Goal: Task Accomplishment & Management: Manage account settings

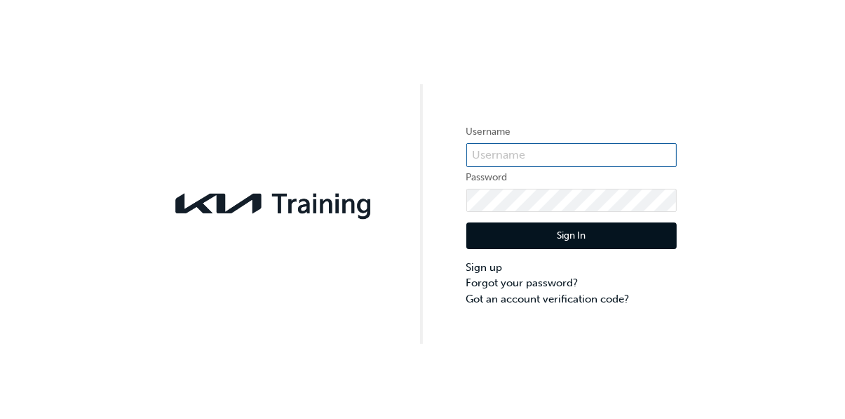
click at [562, 161] on input "text" at bounding box center [572, 155] width 210 height 24
type input "Kau84022h6"
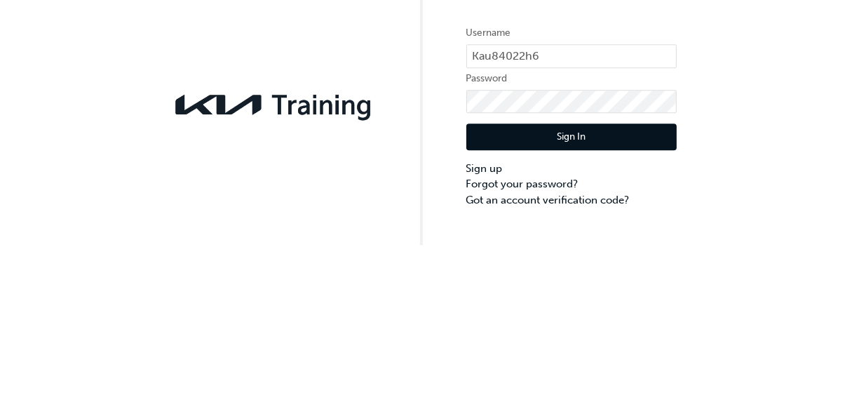
click at [618, 239] on button "Sign In" at bounding box center [572, 235] width 210 height 27
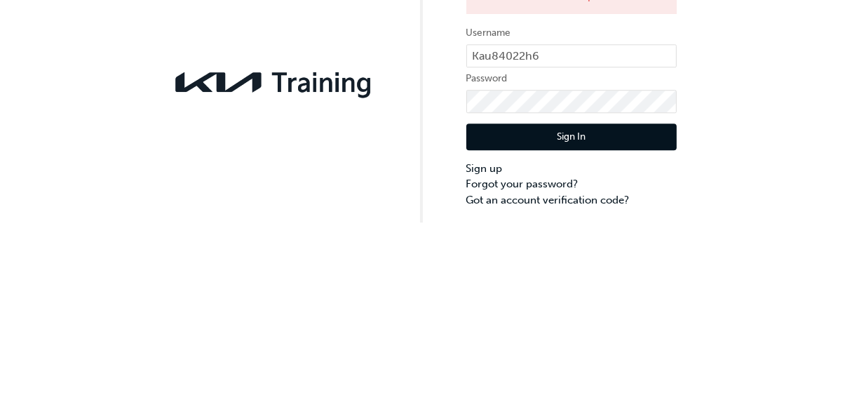
click at [606, 257] on button "Sign In" at bounding box center [572, 258] width 210 height 27
click at [586, 177] on input "Kau84022h6" at bounding box center [572, 178] width 210 height 24
type input "K"
type input "kau84022h6"
click at [584, 258] on button "Sign In" at bounding box center [572, 258] width 210 height 27
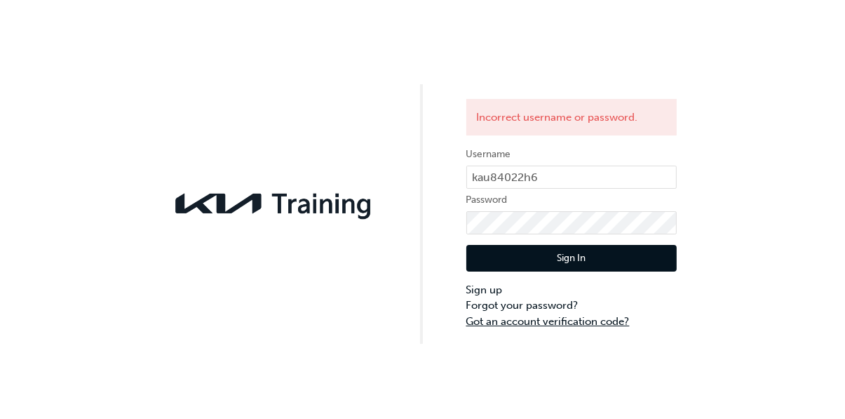
click at [539, 318] on link "Got an account verification code?" at bounding box center [572, 322] width 210 height 16
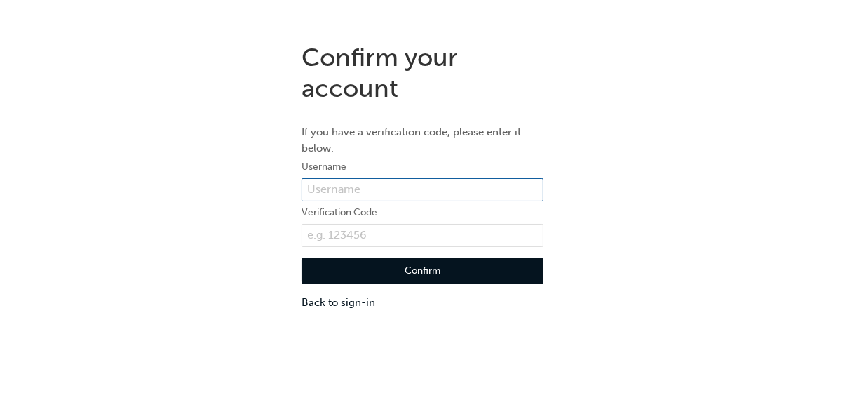
click at [403, 186] on input "text" at bounding box center [423, 190] width 242 height 24
type input "KAU82022"
click at [748, 82] on div "Confirm your account If you have a verification code, please enter it below. Us…" at bounding box center [422, 176] width 845 height 289
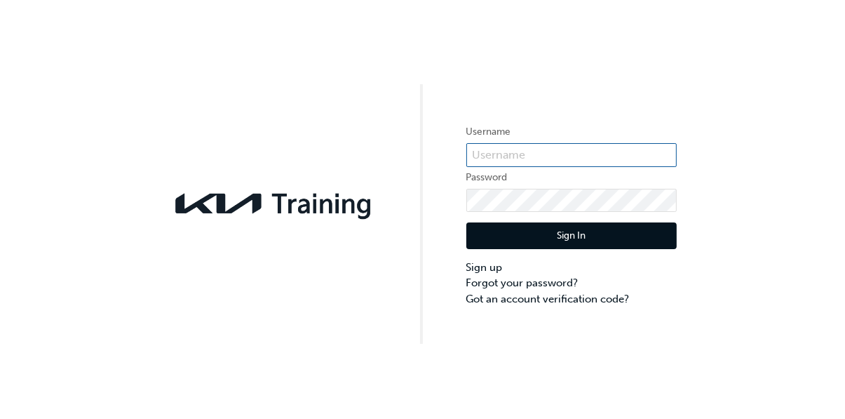
click at [578, 159] on input "text" at bounding box center [572, 155] width 210 height 24
click at [549, 159] on input "text" at bounding box center [572, 155] width 210 height 24
type input "KAU84022H6"
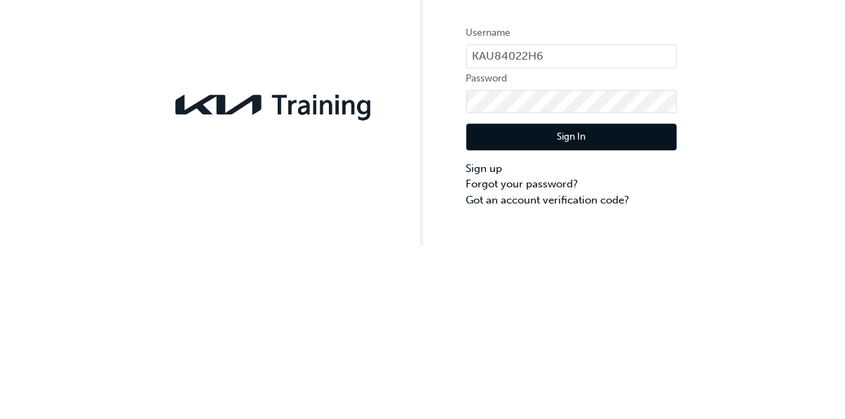
click at [602, 236] on button "Sign In" at bounding box center [572, 235] width 210 height 27
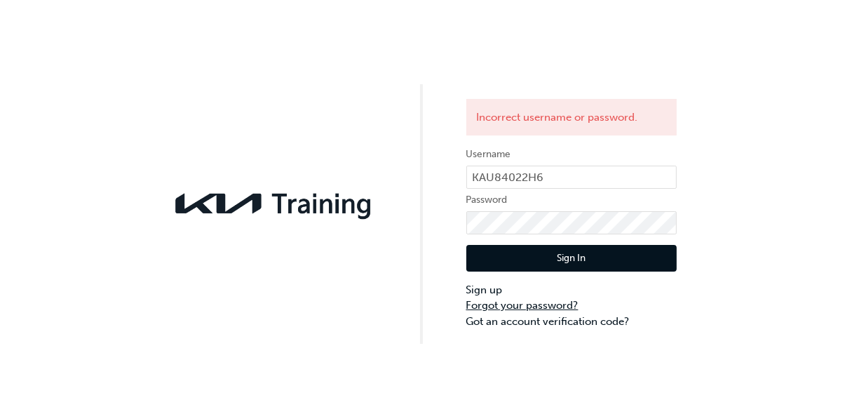
click at [561, 303] on link "Forgot your password?" at bounding box center [572, 305] width 210 height 16
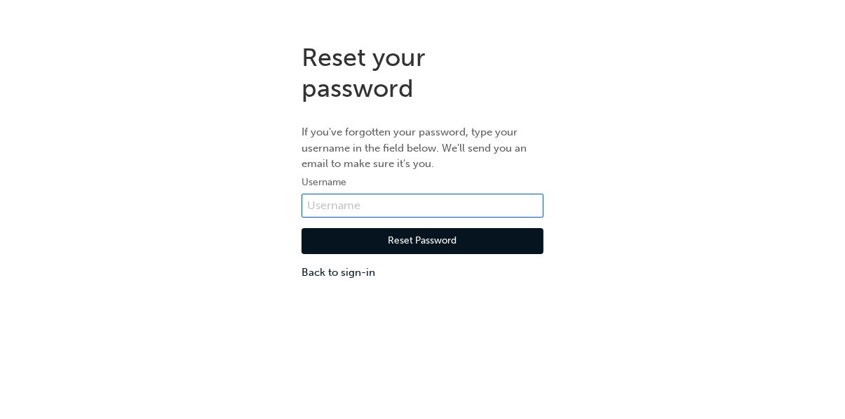
click at [415, 213] on input "text" at bounding box center [423, 206] width 242 height 24
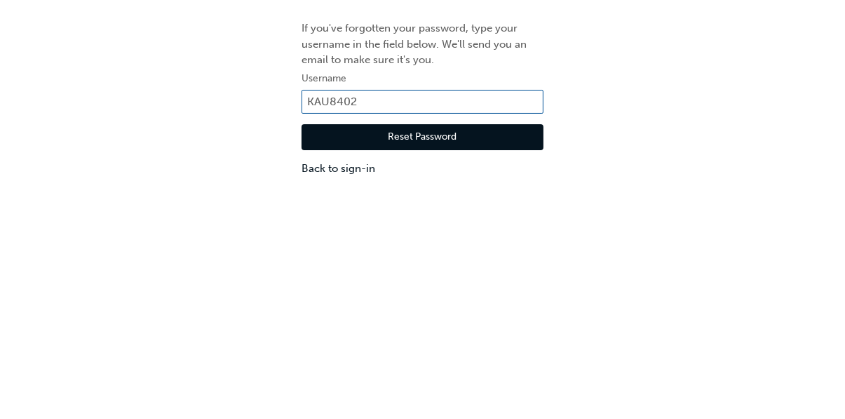
type input "KAU84022"
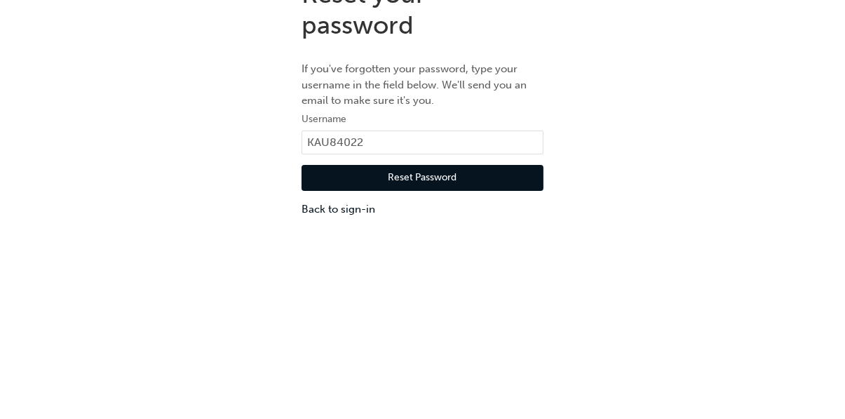
click at [444, 244] on button "Reset Password" at bounding box center [423, 241] width 242 height 27
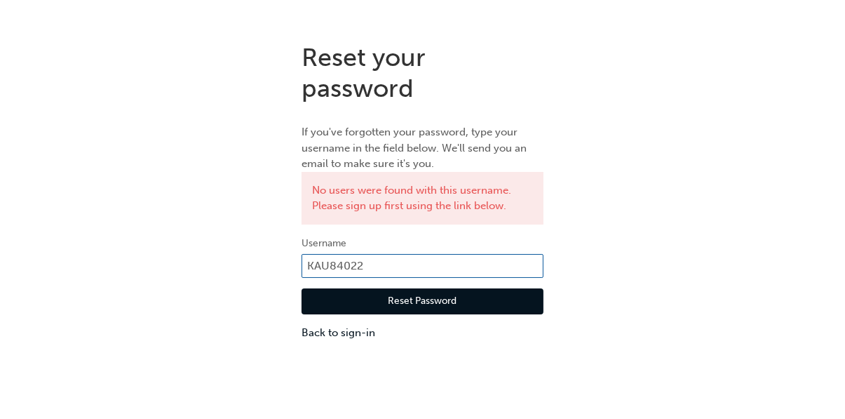
click at [409, 271] on input "KAU84022" at bounding box center [423, 266] width 242 height 24
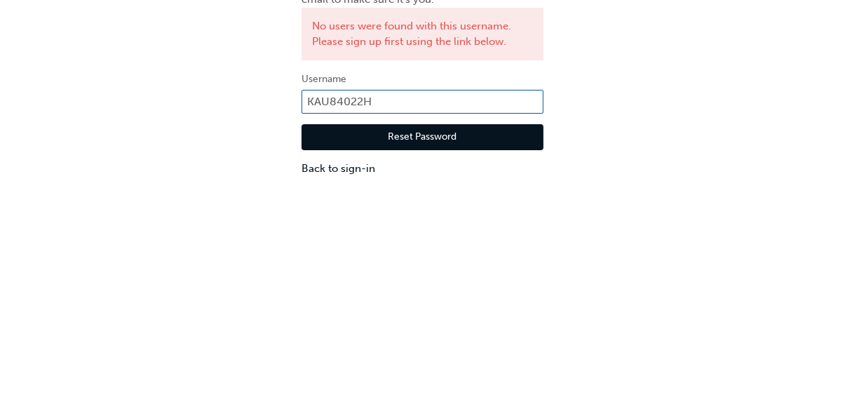
type input "KAU84022H6"
click at [483, 300] on button "Reset Password" at bounding box center [423, 301] width 242 height 27
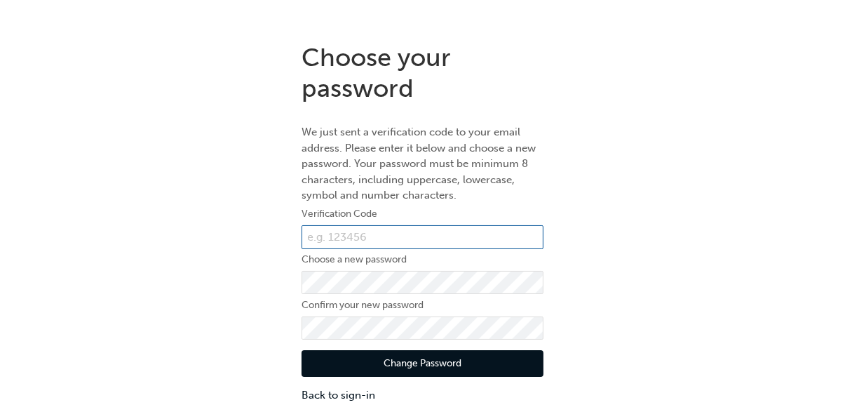
click at [450, 241] on input "text" at bounding box center [423, 237] width 242 height 24
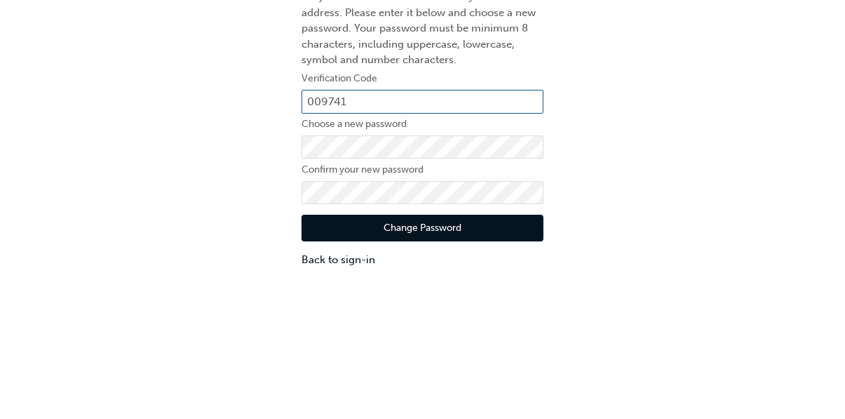
type input "009741"
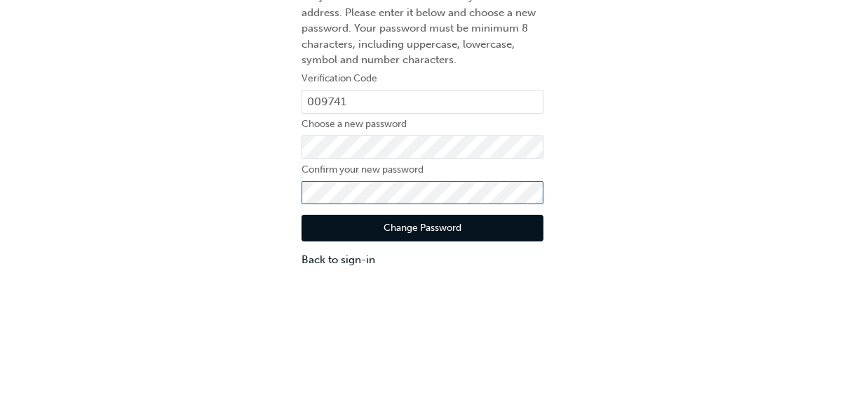
scroll to position [10, 0]
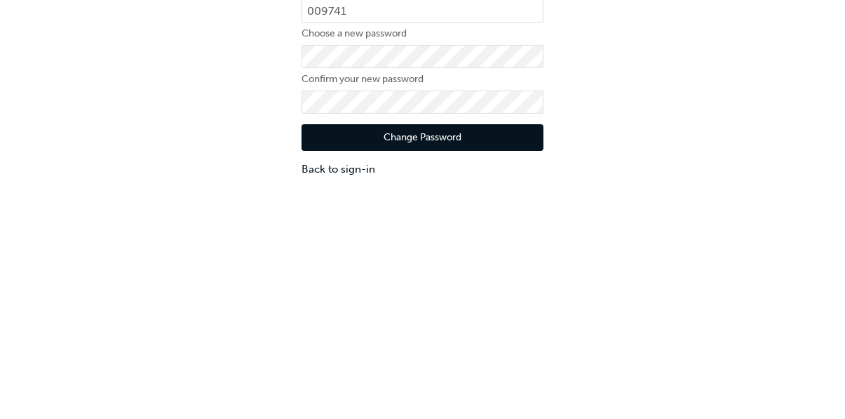
click at [471, 359] on button "Change Password" at bounding box center [423, 353] width 242 height 27
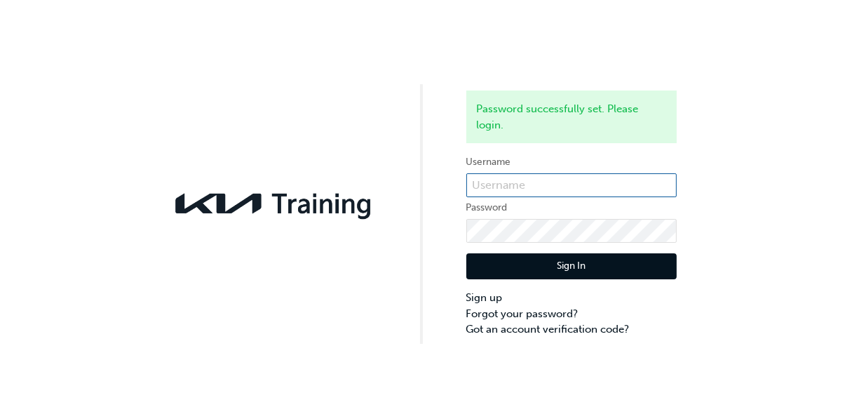
click at [612, 192] on input "text" at bounding box center [572, 185] width 210 height 24
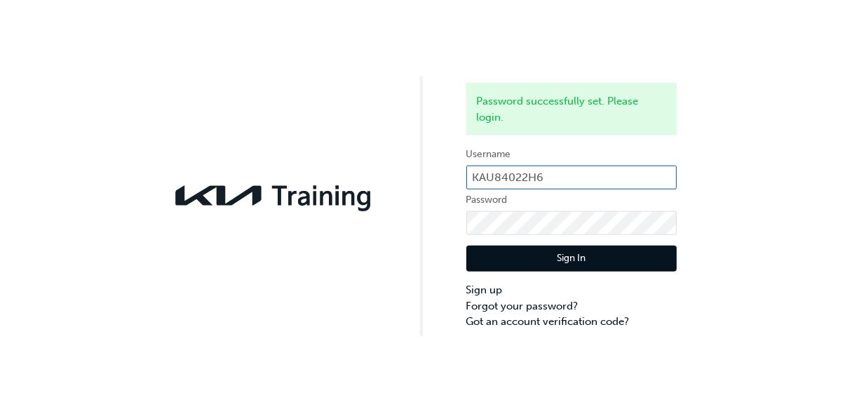
type input "KAU84022H6"
click at [612, 267] on button "Sign In" at bounding box center [572, 266] width 210 height 27
